Goal: Task Accomplishment & Management: Use online tool/utility

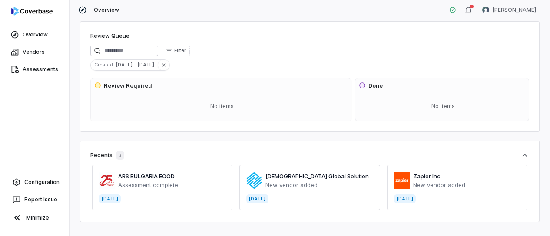
scroll to position [81, 0]
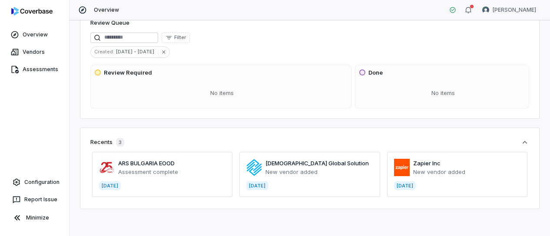
click at [292, 166] on span at bounding box center [309, 174] width 140 height 45
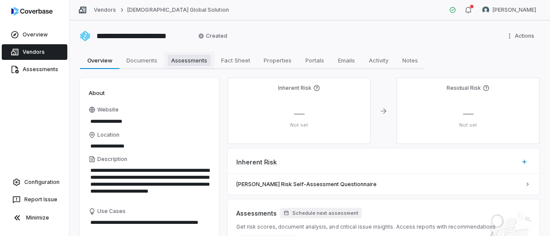
click at [185, 57] on span "Assessments" at bounding box center [189, 60] width 43 height 11
type textarea "*"
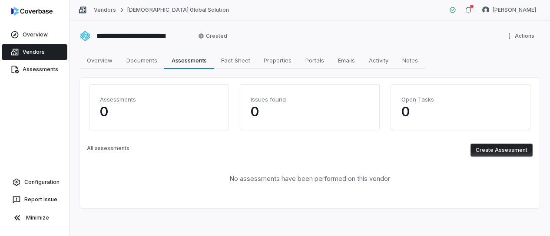
click at [491, 151] on button "Create Assessment" at bounding box center [502, 150] width 62 height 13
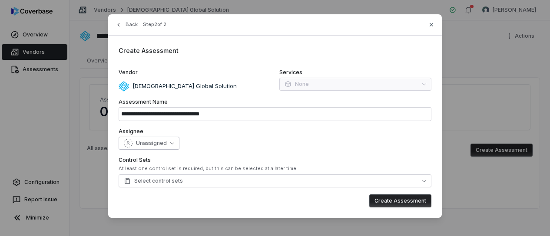
click at [163, 146] on span "Unassigned" at bounding box center [151, 143] width 31 height 7
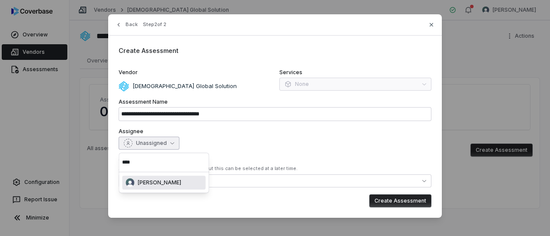
type input "****"
click at [172, 179] on div "[PERSON_NAME]" at bounding box center [164, 183] width 76 height 9
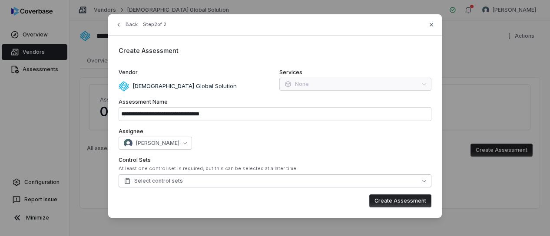
click at [195, 179] on button "Select control sets" at bounding box center [275, 181] width 313 height 13
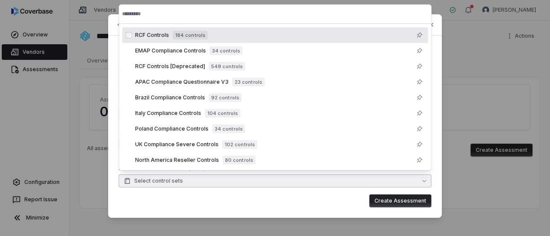
click at [183, 33] on span "184 controls" at bounding box center [189, 35] width 35 height 9
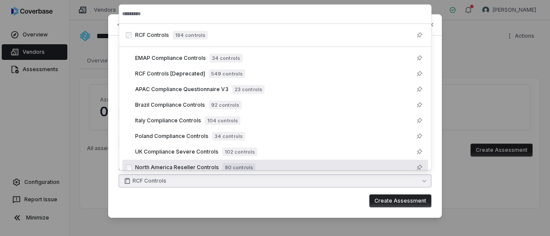
click at [345, 198] on div "Create Assessment" at bounding box center [275, 201] width 313 height 13
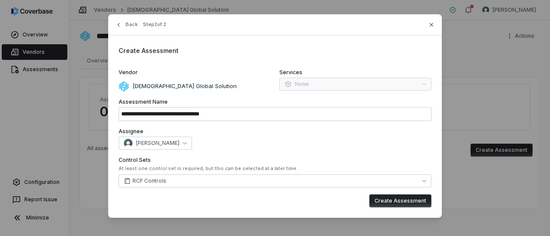
click at [393, 202] on button "Create Assessment" at bounding box center [400, 201] width 62 height 13
type input "**********"
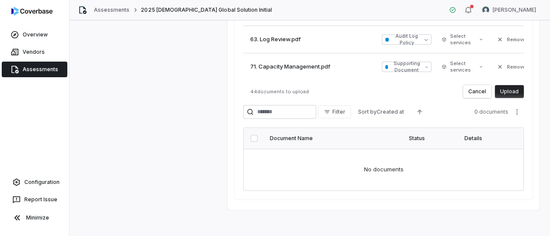
scroll to position [392, 0]
click at [503, 87] on button "Upload" at bounding box center [509, 90] width 29 height 13
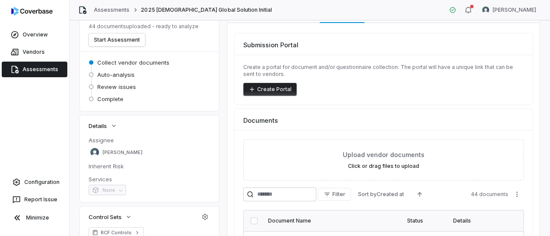
scroll to position [0, 0]
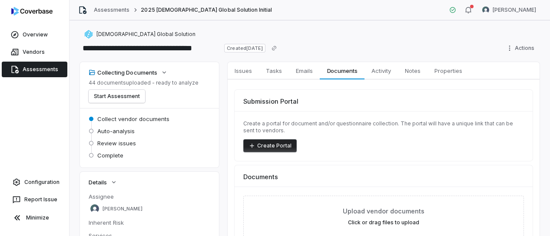
click at [39, 71] on link "Assessments" at bounding box center [35, 70] width 66 height 16
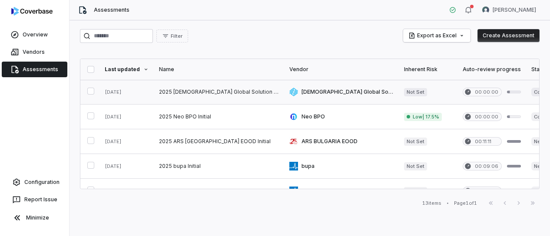
click at [208, 88] on link at bounding box center [219, 92] width 130 height 24
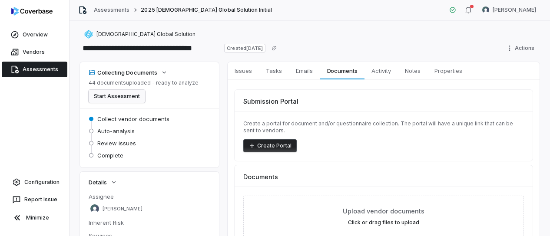
click at [122, 94] on button "Start Assessment" at bounding box center [117, 96] width 56 height 13
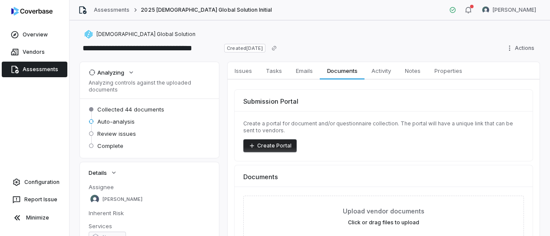
click at [354, 42] on div "**********" at bounding box center [310, 48] width 460 height 14
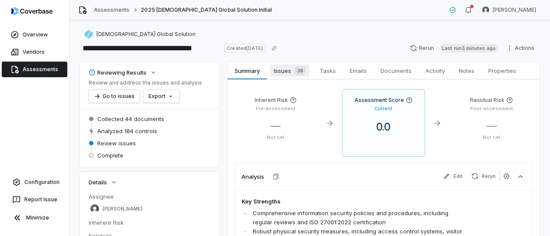
click at [290, 68] on span "Issues 38" at bounding box center [289, 71] width 39 height 12
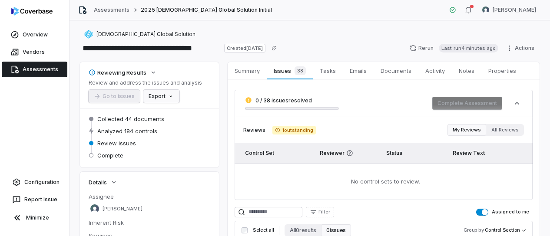
click at [166, 96] on html "**********" at bounding box center [275, 118] width 550 height 236
click at [209, 91] on html "**********" at bounding box center [275, 118] width 550 height 236
click at [398, 69] on span "Documents" at bounding box center [396, 70] width 38 height 11
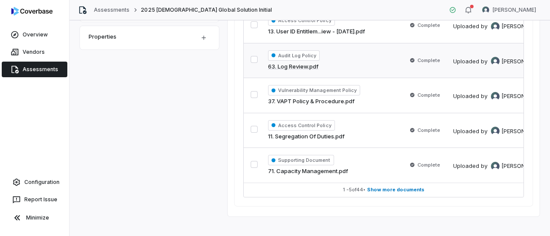
scroll to position [290, 0]
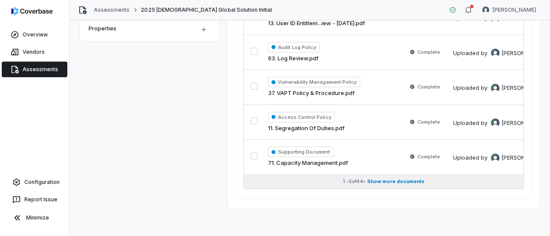
click at [396, 175] on button "1 - 5 of 44 • Show more documents" at bounding box center [384, 182] width 280 height 14
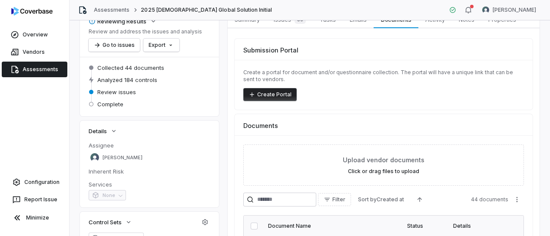
scroll to position [30, 0]
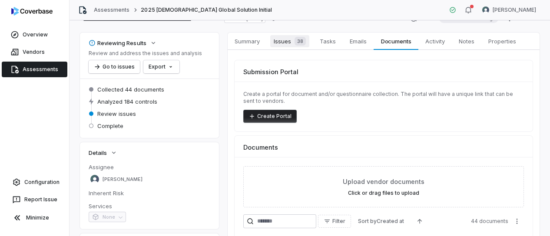
click at [285, 40] on span "Issues 38" at bounding box center [289, 41] width 39 height 12
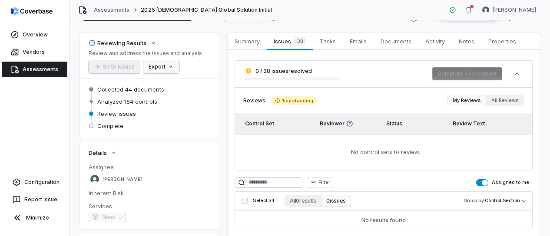
click at [159, 63] on html "**********" at bounding box center [275, 118] width 550 height 236
click at [176, 99] on div "Export as Excel" at bounding box center [176, 99] width 61 height 14
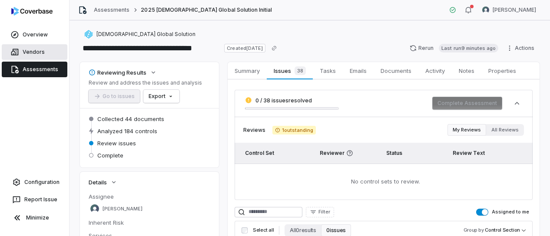
click at [30, 47] on link "Vendors" at bounding box center [35, 52] width 66 height 16
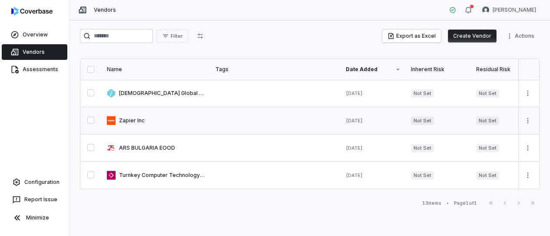
click at [130, 119] on link at bounding box center [156, 120] width 109 height 27
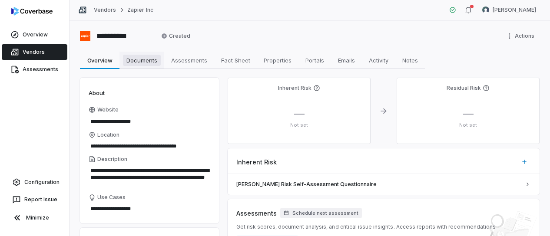
click at [150, 59] on span "Documents" at bounding box center [142, 60] width 38 height 11
type textarea "*"
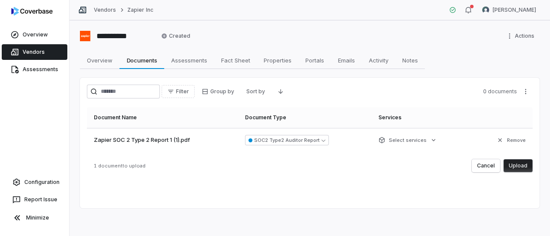
click at [516, 164] on button "Upload" at bounding box center [518, 165] width 29 height 13
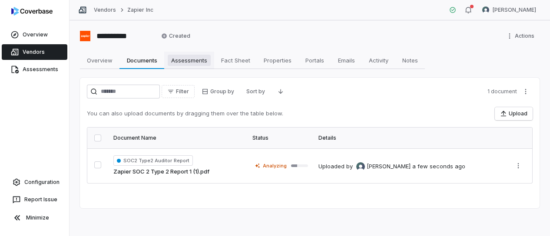
click at [185, 61] on span "Assessments" at bounding box center [189, 60] width 43 height 11
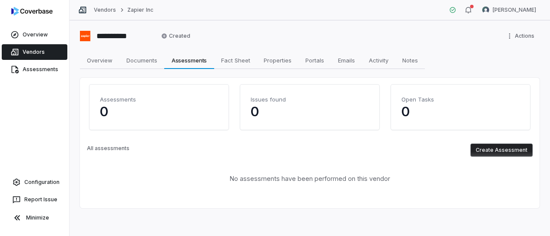
click at [495, 153] on button "Create Assessment" at bounding box center [502, 150] width 62 height 13
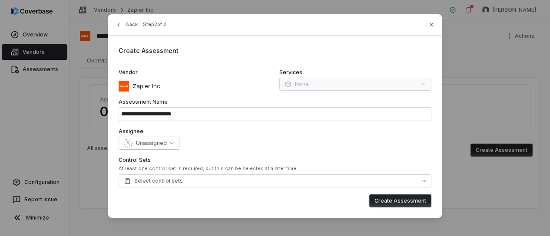
click at [159, 138] on button "Unassigned" at bounding box center [149, 143] width 61 height 13
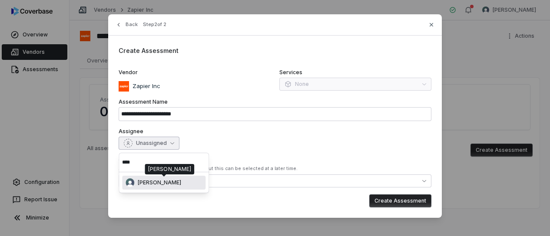
type input "****"
click at [162, 185] on span "[PERSON_NAME]" at bounding box center [159, 182] width 43 height 7
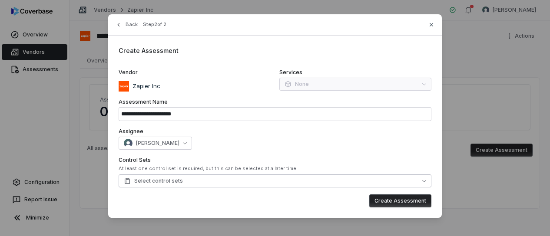
click at [179, 179] on span "Select control sets" at bounding box center [153, 181] width 59 height 7
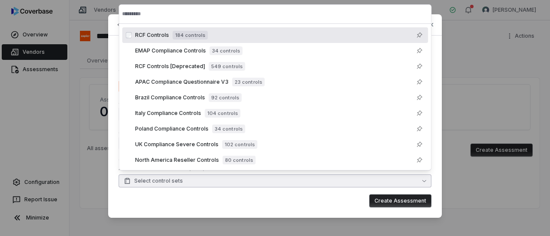
click at [153, 40] on div "RCF Controls 184 controls" at bounding box center [279, 35] width 289 height 10
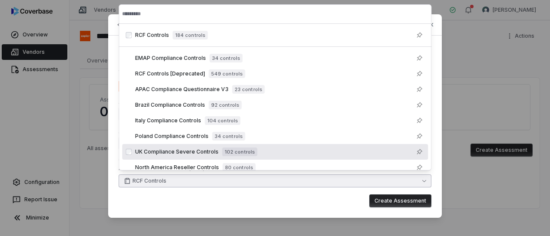
click at [350, 195] on div "Create Assessment" at bounding box center [275, 201] width 313 height 13
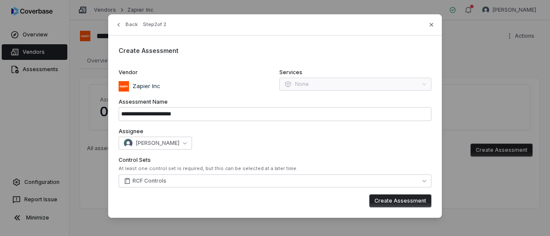
click at [383, 197] on button "Create Assessment" at bounding box center [400, 201] width 62 height 13
type input "**********"
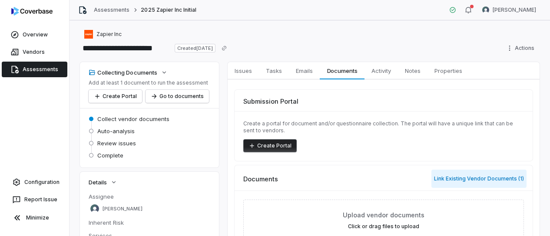
click at [459, 177] on button "Link Existing Vendor Documents ( 1 )" at bounding box center [478, 179] width 95 height 18
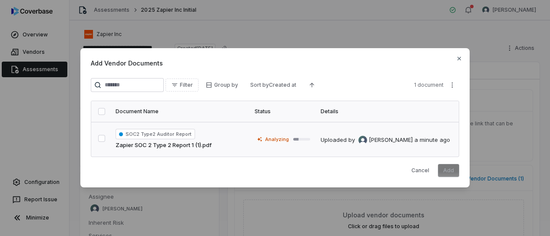
click at [103, 138] on button "button" at bounding box center [101, 138] width 7 height 7
click at [450, 171] on button "Add" at bounding box center [448, 170] width 21 height 13
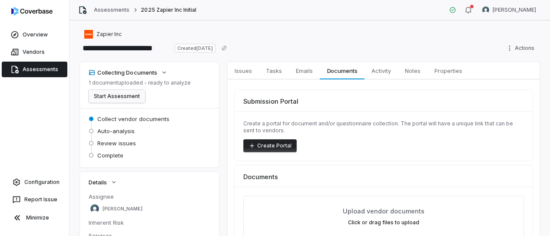
click at [119, 98] on button "Start Assessment" at bounding box center [117, 96] width 56 height 13
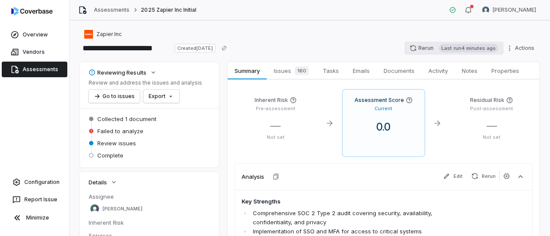
click at [418, 49] on button "Rerun Last run 4 minutes ago" at bounding box center [454, 48] width 99 height 13
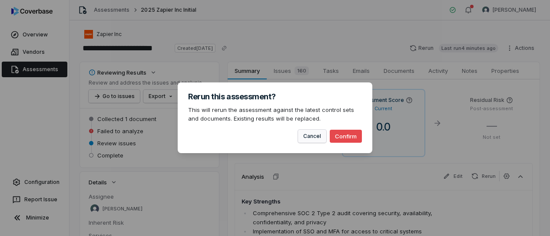
click at [313, 139] on button "Cancel" at bounding box center [312, 136] width 28 height 13
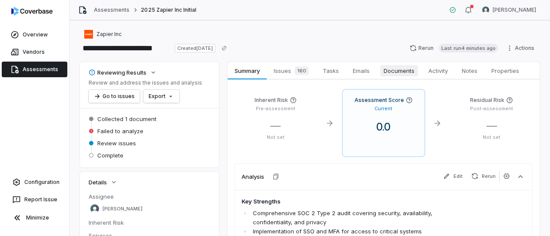
click at [400, 71] on span "Documents" at bounding box center [399, 70] width 38 height 11
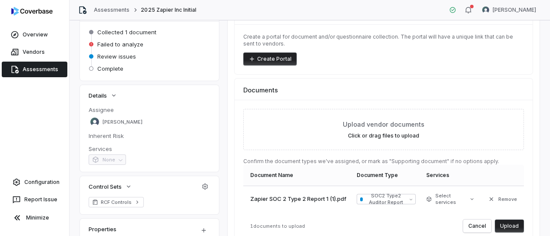
scroll to position [130, 0]
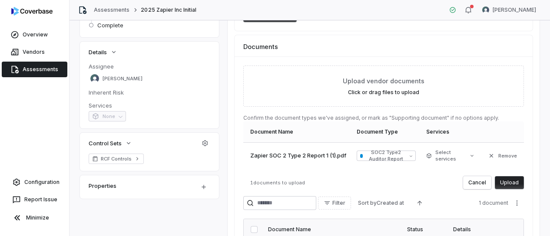
click at [506, 181] on button "Upload" at bounding box center [509, 182] width 29 height 13
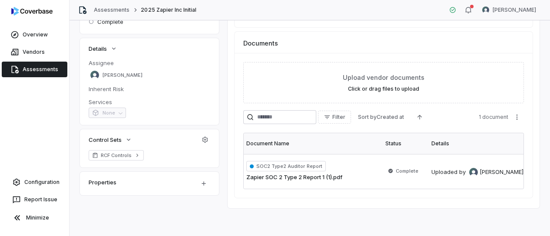
scroll to position [0, 0]
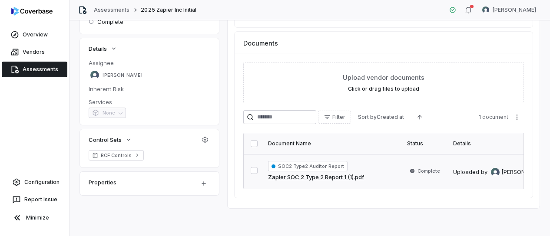
click at [255, 167] on button "button" at bounding box center [254, 170] width 7 height 7
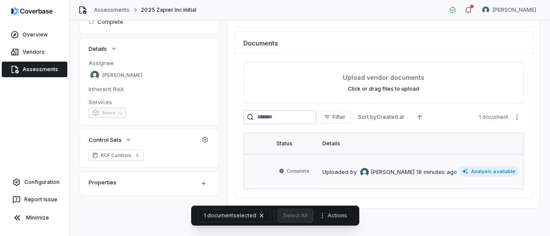
scroll to position [0, 146]
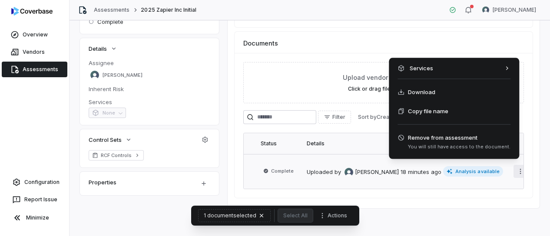
click at [507, 165] on html "**********" at bounding box center [275, 118] width 550 height 236
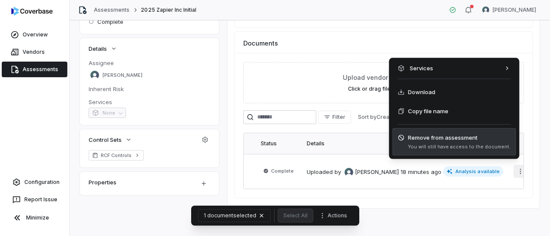
click at [435, 138] on span "Remove from assessment" at bounding box center [459, 137] width 103 height 9
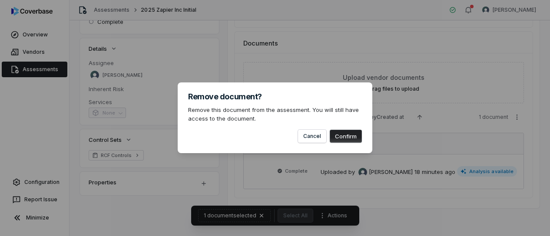
click at [352, 139] on button "Confirm" at bounding box center [346, 136] width 32 height 13
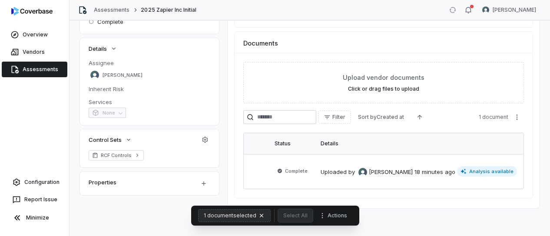
click at [260, 215] on icon "button" at bounding box center [261, 215] width 7 height 7
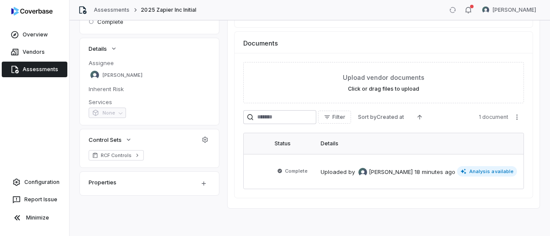
scroll to position [0, 0]
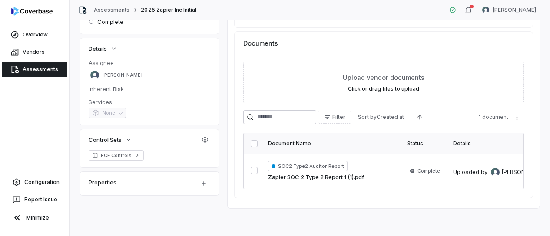
drag, startPoint x: 282, startPoint y: 190, endPoint x: 451, endPoint y: 189, distance: 169.0
click at [451, 189] on div "Upload vendor documents Click or drag files to upload Filter Sort by Created at…" at bounding box center [384, 125] width 298 height 145
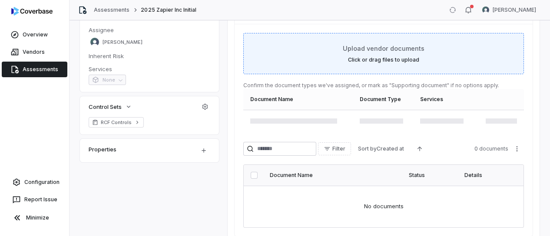
scroll to position [180, 0]
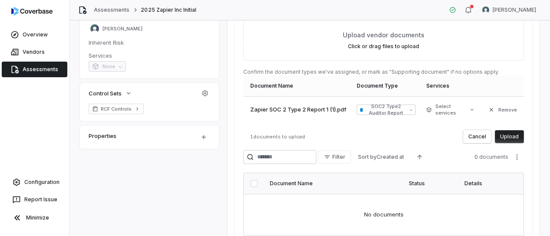
click at [501, 134] on button "Upload" at bounding box center [509, 136] width 29 height 13
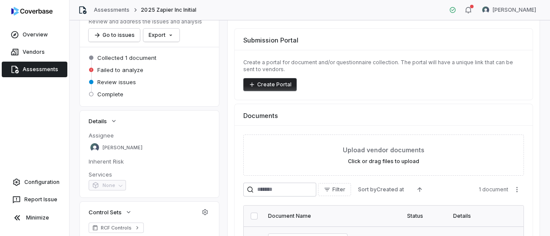
scroll to position [0, 0]
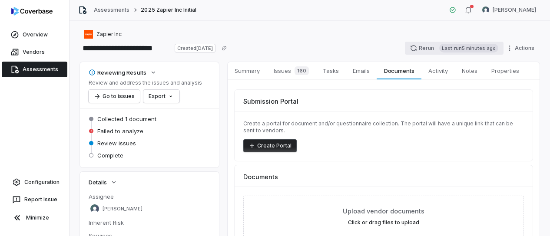
click at [423, 46] on button "Rerun Last run 5 minutes ago" at bounding box center [454, 48] width 99 height 13
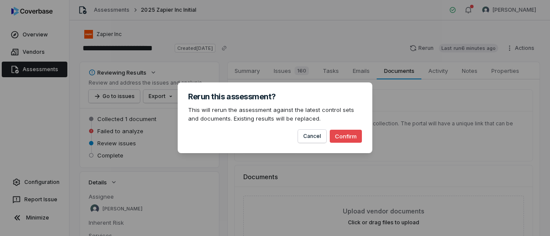
click at [348, 139] on button "Confirm" at bounding box center [346, 136] width 32 height 13
